Goal: Check status: Check status

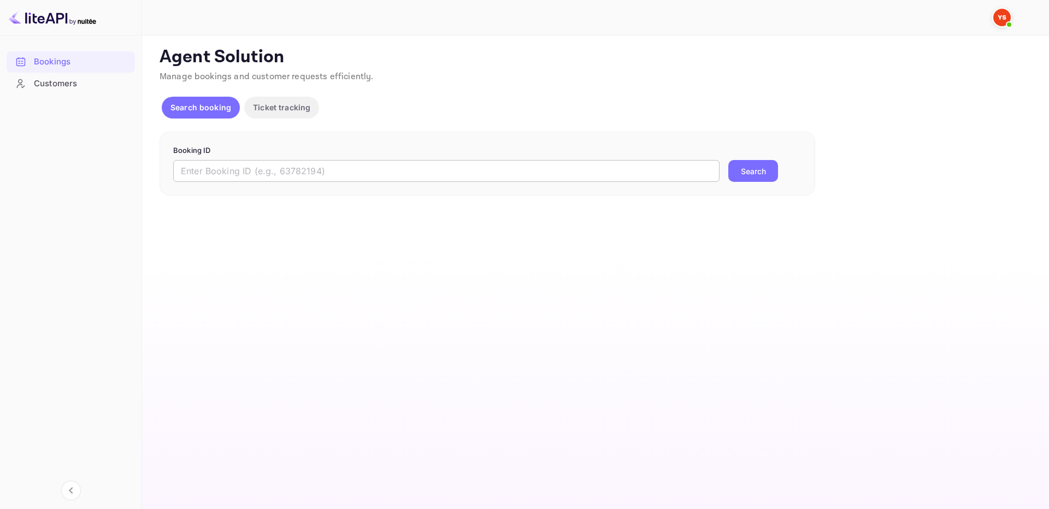
click at [641, 177] on input "text" at bounding box center [446, 171] width 546 height 22
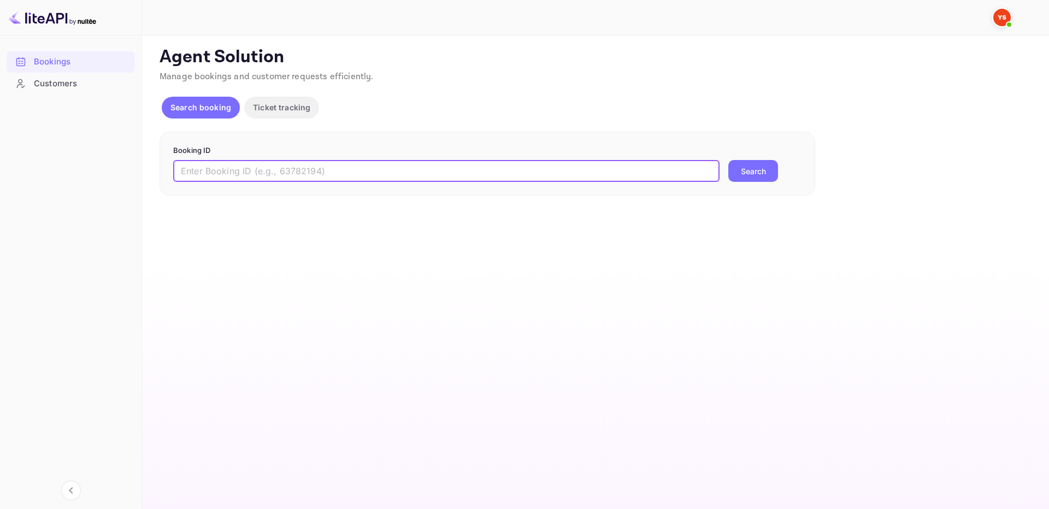
paste input "9862227"
type input "9862227"
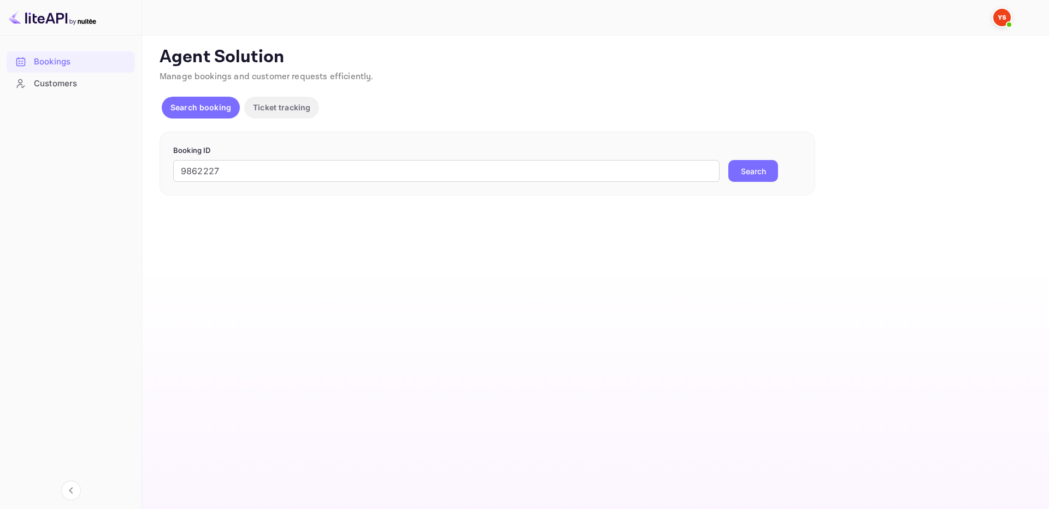
click at [749, 169] on button "Search" at bounding box center [753, 171] width 50 height 22
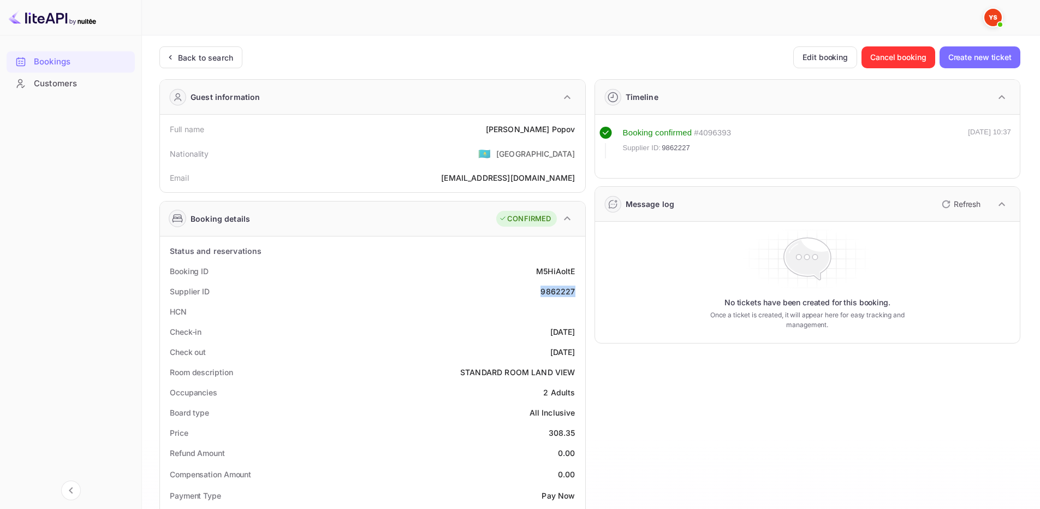
drag, startPoint x: 533, startPoint y: 294, endPoint x: 576, endPoint y: 292, distance: 42.7
click at [576, 292] on div "Supplier ID 9862227" at bounding box center [372, 291] width 417 height 20
copy div "9862227"
drag, startPoint x: 521, startPoint y: 127, endPoint x: 581, endPoint y: 125, distance: 60.7
click at [581, 125] on div "Full name [PERSON_NAME] Nationality 🇰🇿 [DEMOGRAPHIC_DATA] Email [EMAIL_ADDRESS]…" at bounding box center [372, 154] width 425 height 78
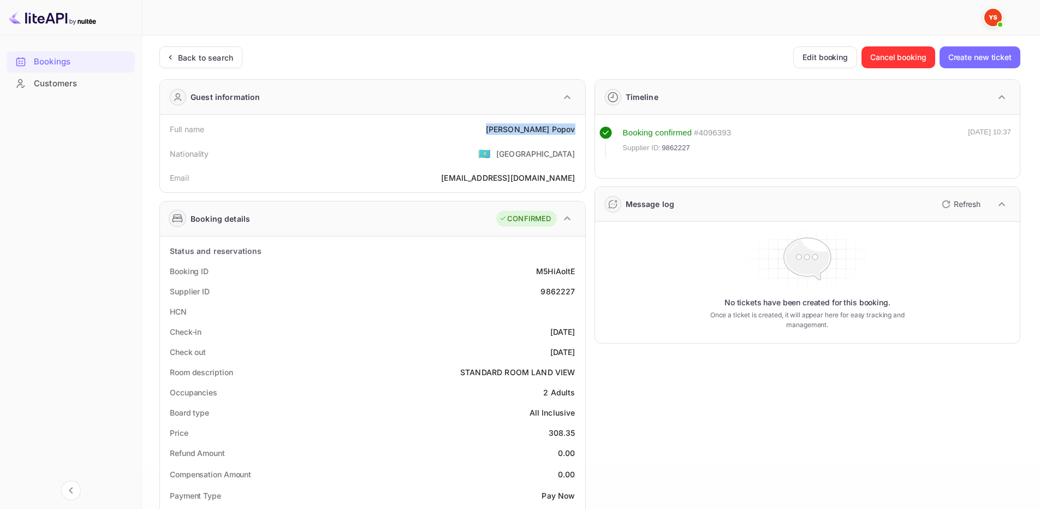
copy div "[PERSON_NAME]"
drag, startPoint x: 548, startPoint y: 431, endPoint x: 580, endPoint y: 433, distance: 32.2
click at [580, 433] on div "Price 308.35" at bounding box center [372, 433] width 417 height 20
copy div "308.35"
